Goal: Task Accomplishment & Management: Use online tool/utility

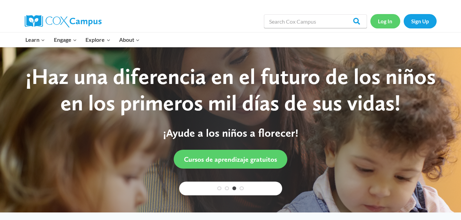
click at [387, 20] on link "Log In" at bounding box center [385, 21] width 30 height 14
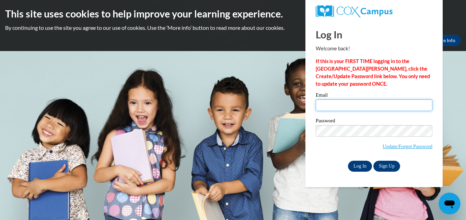
type input "ariealwheeler060303@gmail.com"
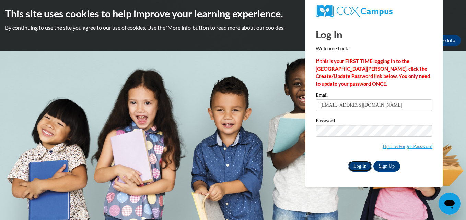
click at [361, 168] on input "Log In" at bounding box center [360, 166] width 24 height 11
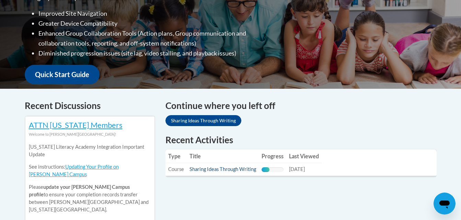
scroll to position [205, 0]
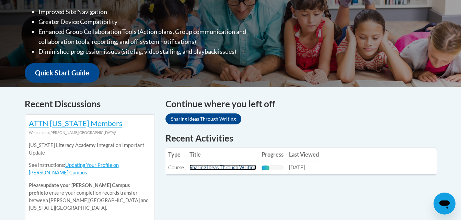
click at [228, 166] on link "Sharing Ideas Through Writing" at bounding box center [222, 168] width 67 height 6
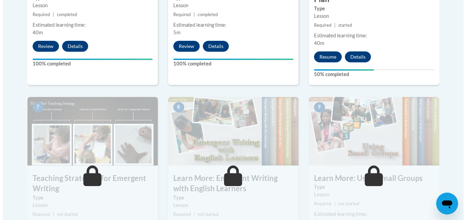
scroll to position [524, 0]
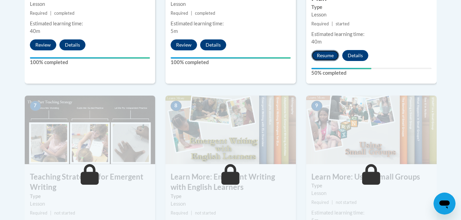
click at [332, 50] on button "Resume" at bounding box center [325, 55] width 28 height 11
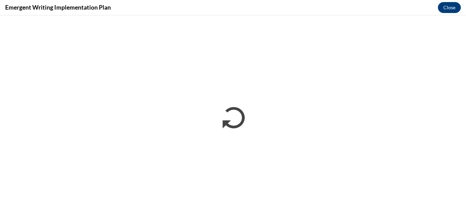
scroll to position [0, 0]
